Goal: Obtain resource: Download file/media

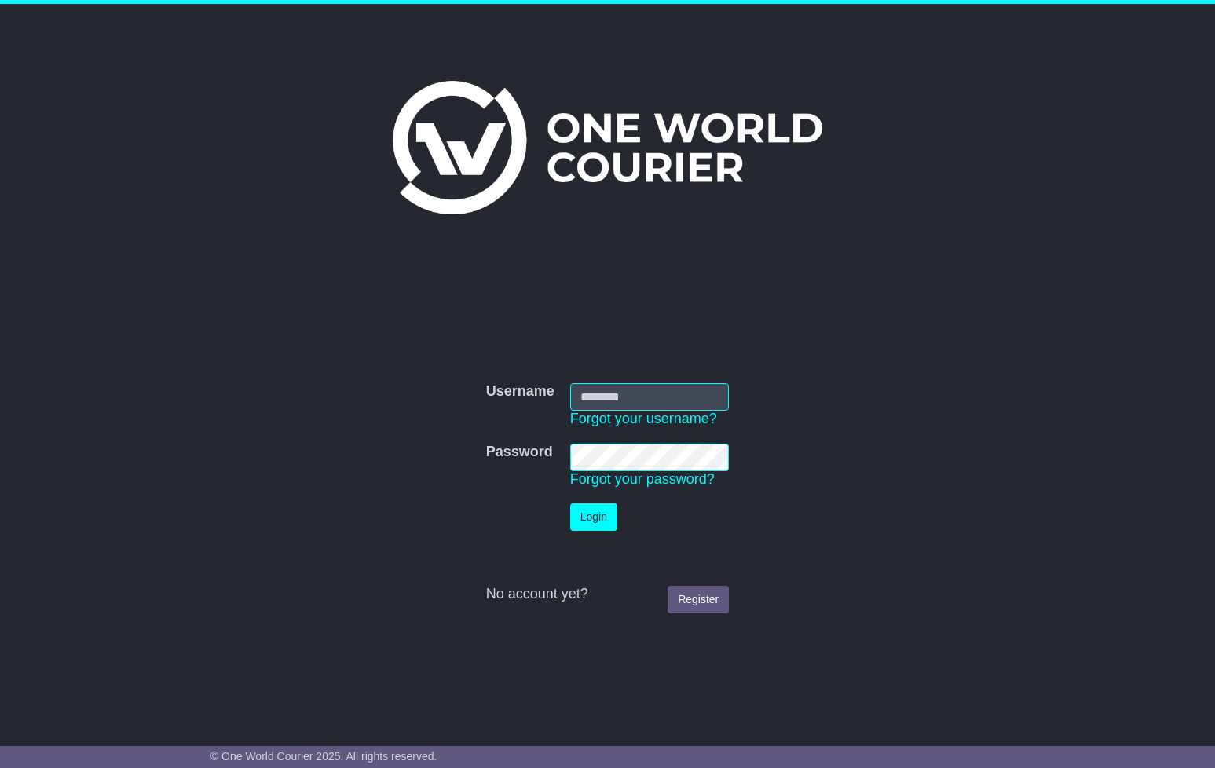
type input "**********"
click at [613, 516] on button "Login" at bounding box center [593, 516] width 47 height 27
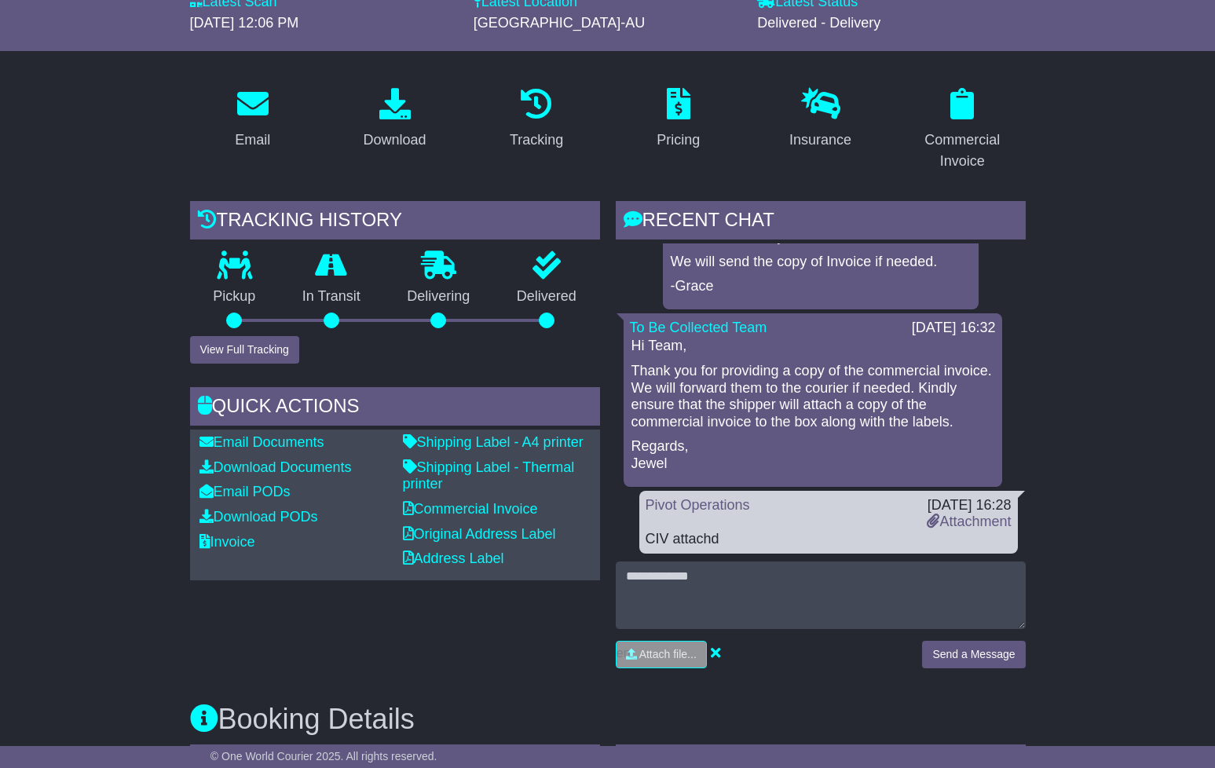
scroll to position [196, 0]
click at [239, 540] on link "Invoice" at bounding box center [227, 543] width 56 height 16
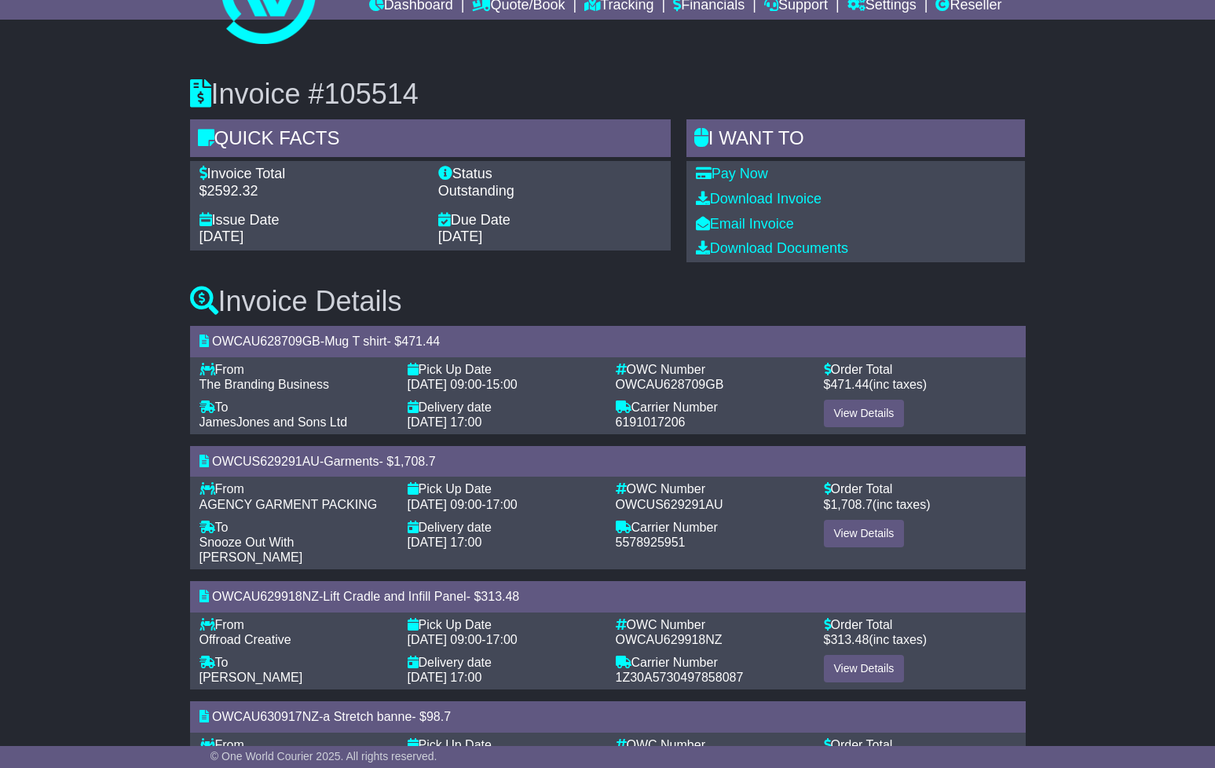
scroll to position [140, 0]
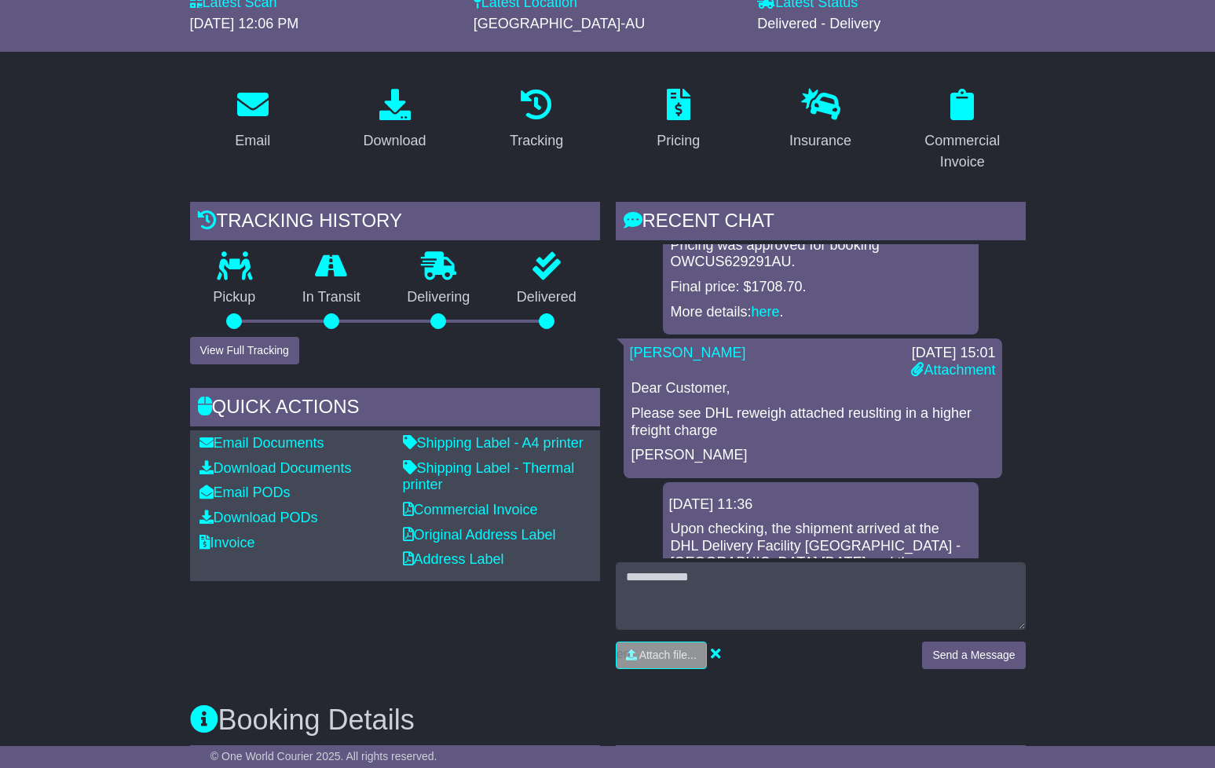
scroll to position [70, 0]
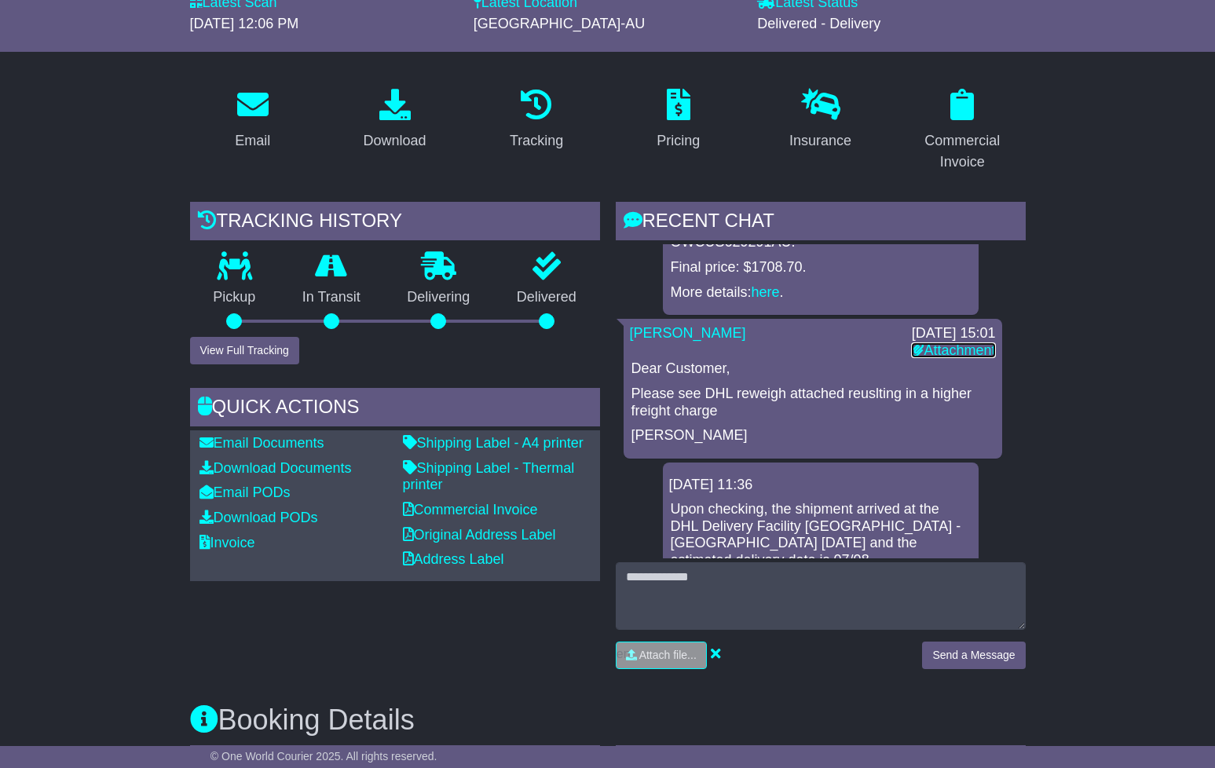
click at [967, 352] on link "Attachment" at bounding box center [953, 350] width 84 height 16
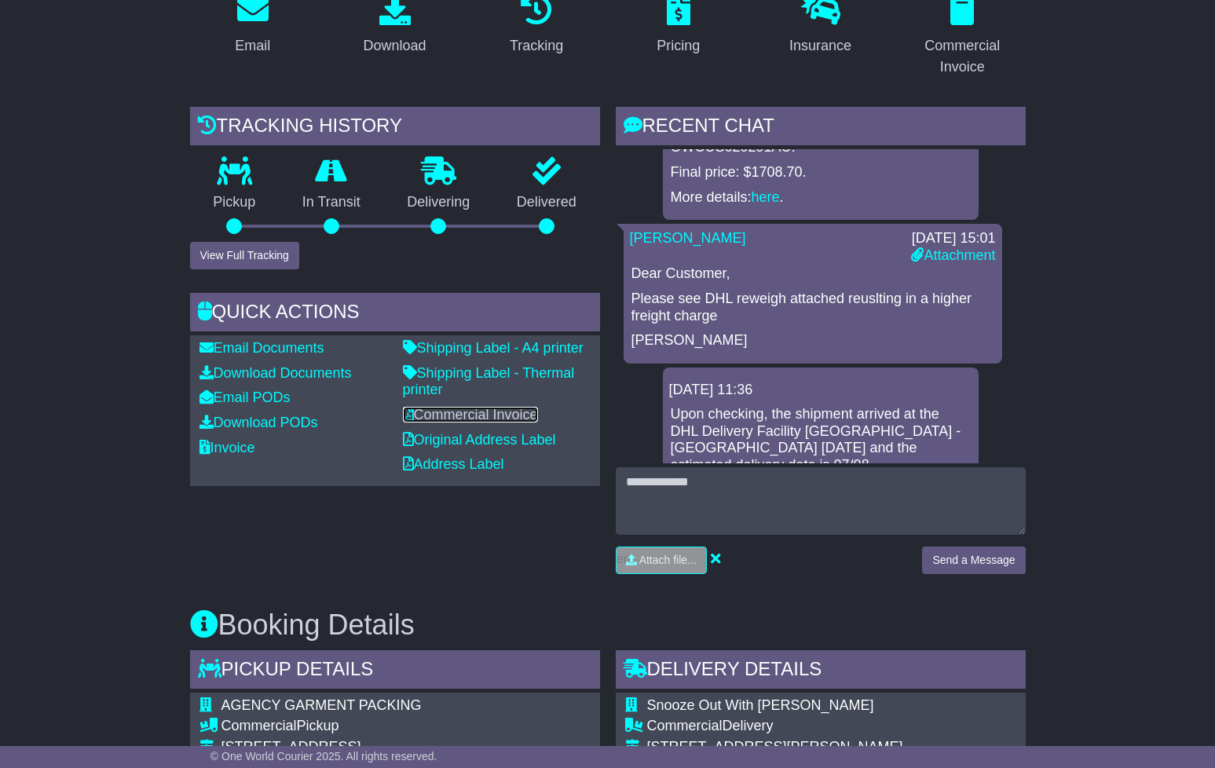
scroll to position [292, 0]
click at [512, 418] on link "Commercial Invoice" at bounding box center [470, 414] width 135 height 16
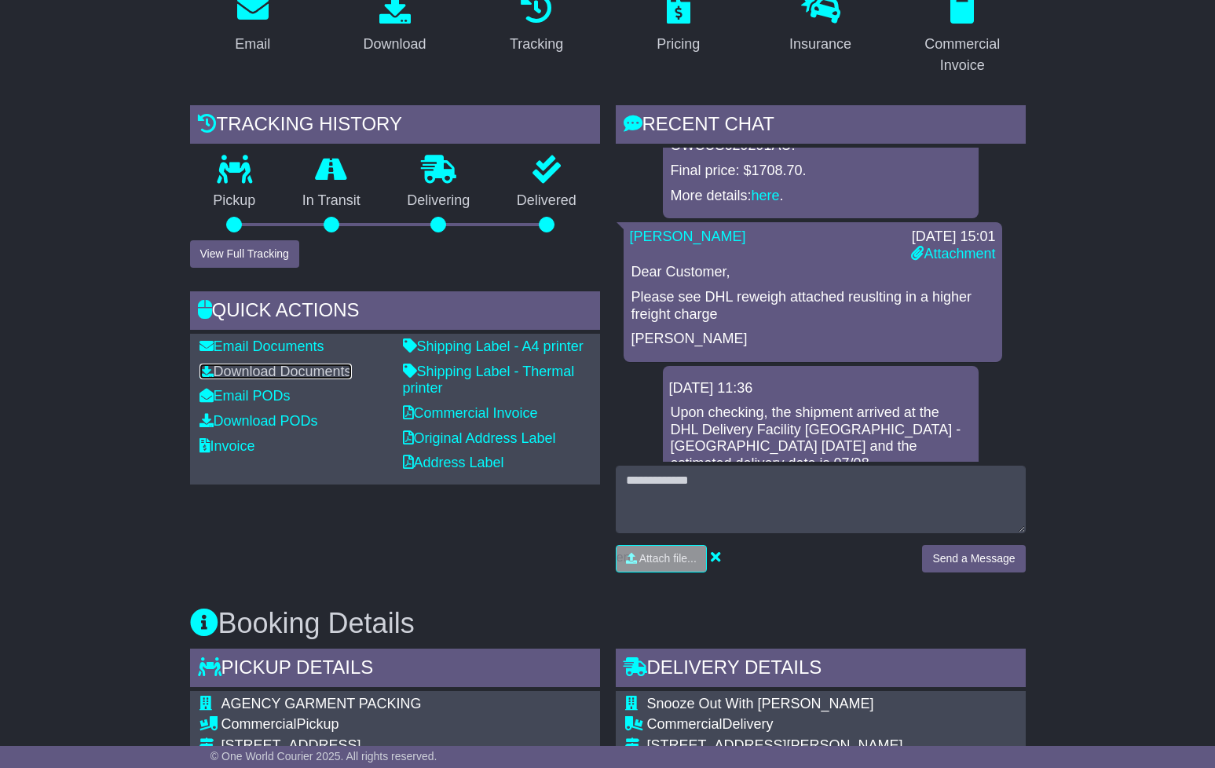
click at [294, 369] on link "Download Documents" at bounding box center [275, 372] width 152 height 16
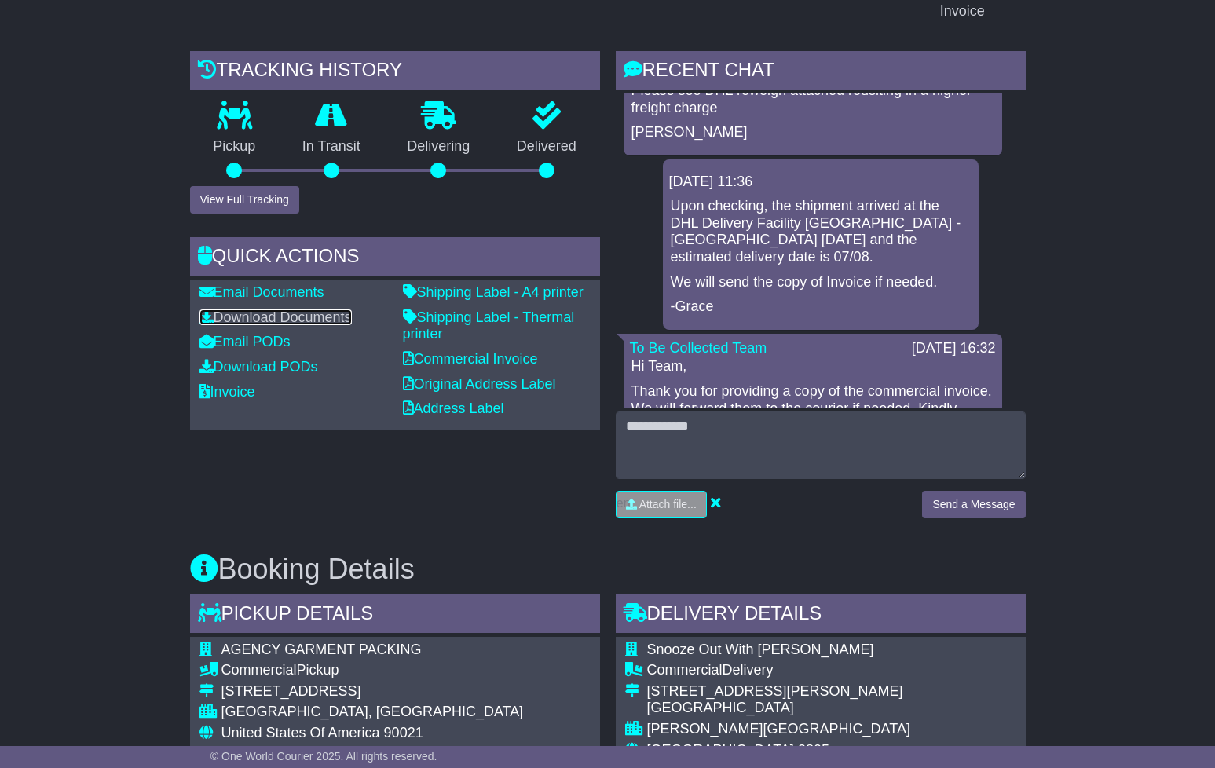
scroll to position [236, 0]
